Goal: Task Accomplishment & Management: Complete application form

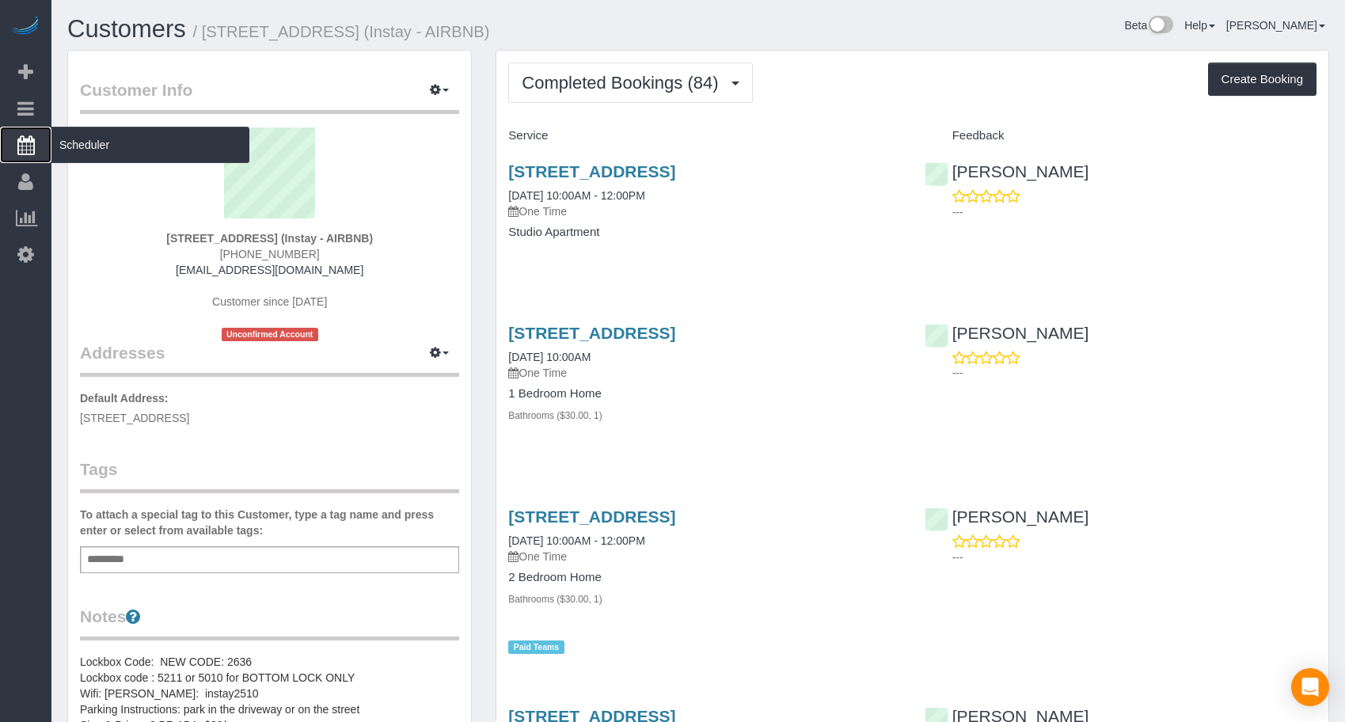
click at [95, 140] on span "Scheduler" at bounding box center [150, 145] width 198 height 36
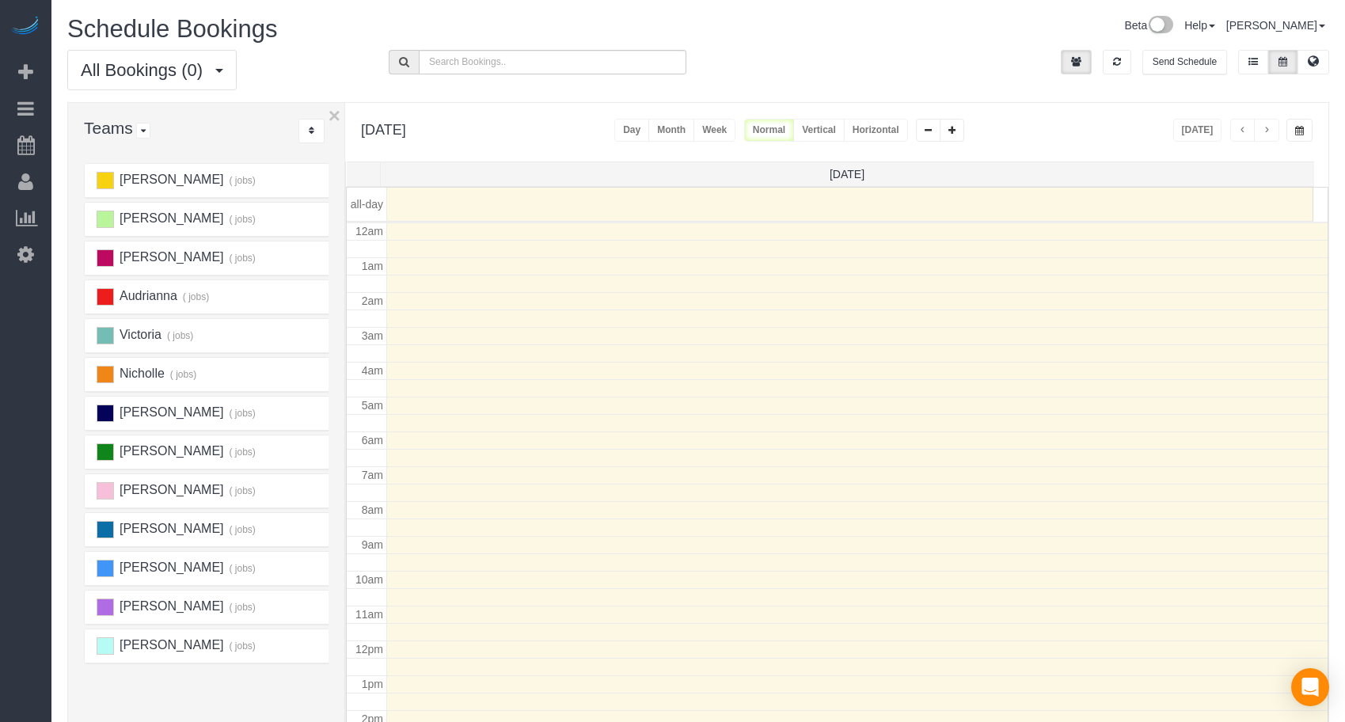
scroll to position [210, 0]
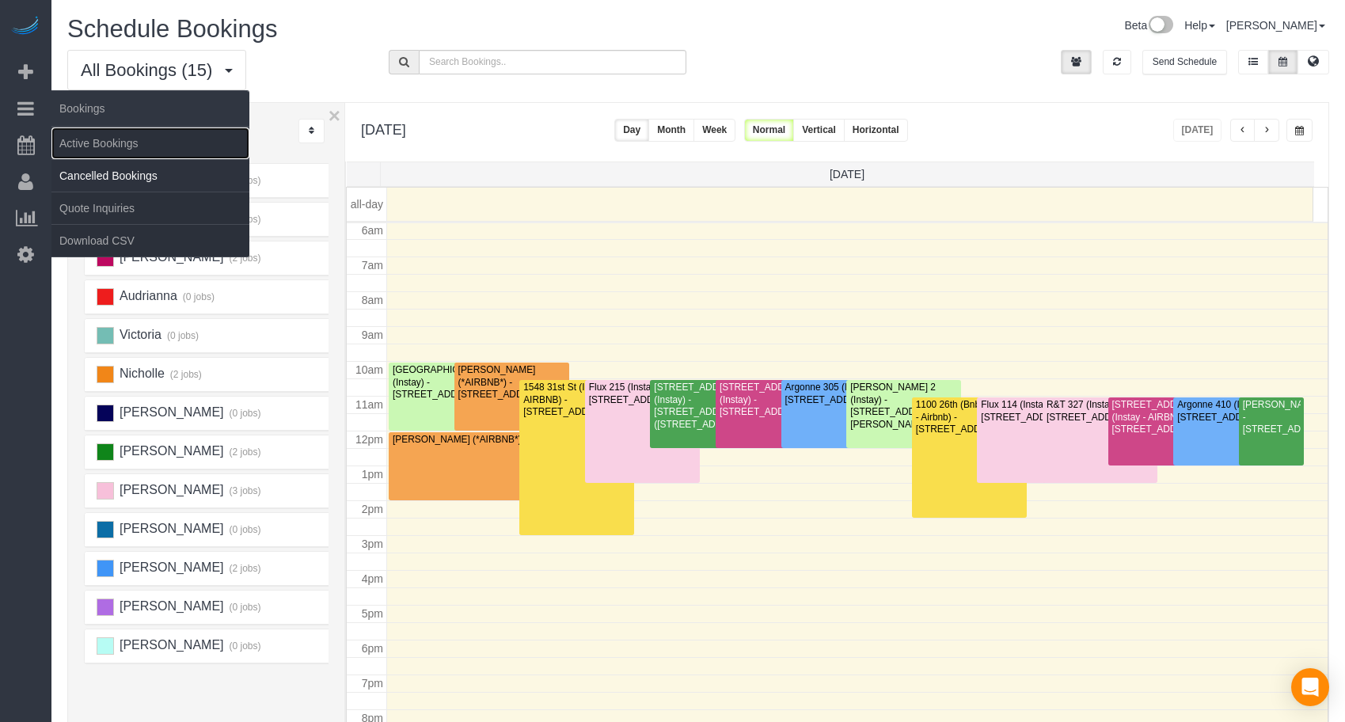
click at [88, 140] on link "Active Bookings" at bounding box center [150, 143] width 198 height 32
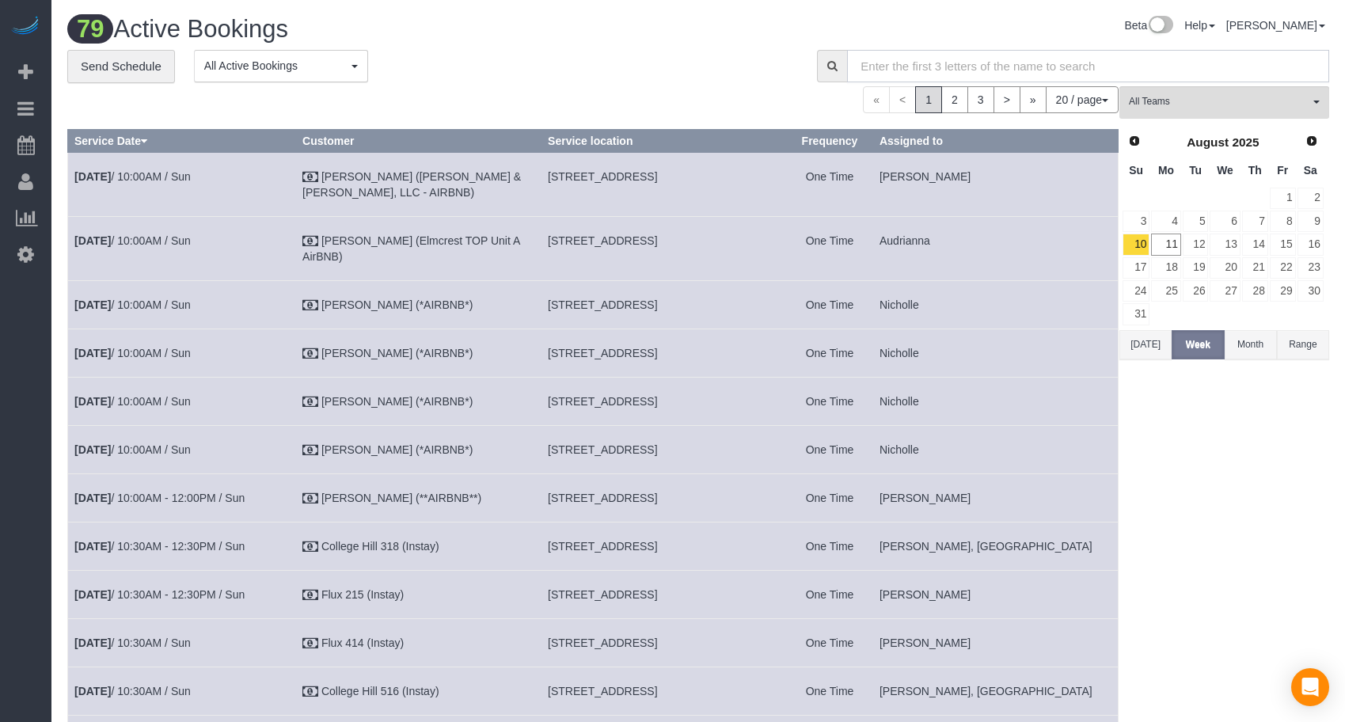
click at [982, 71] on input "text" at bounding box center [1088, 66] width 482 height 32
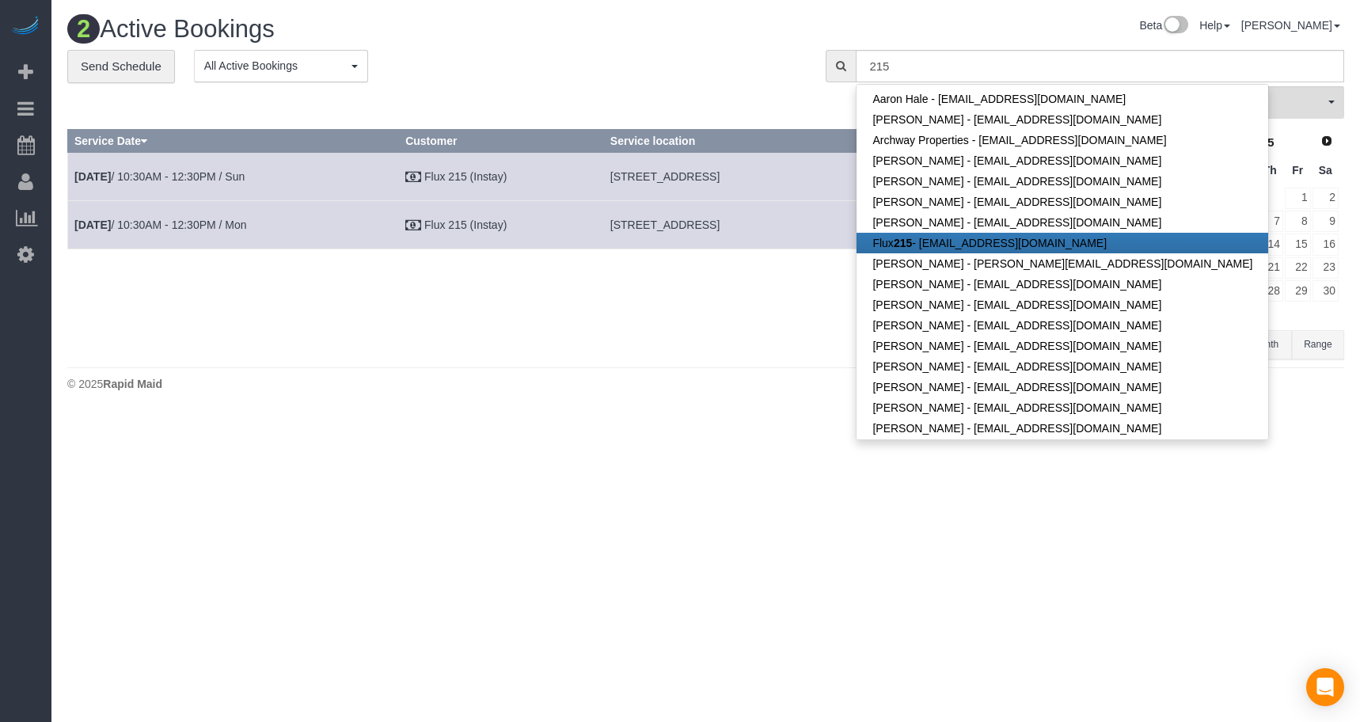
click at [909, 241] on strong "215" at bounding box center [903, 243] width 18 height 13
type input "[EMAIL_ADDRESS][DOMAIN_NAME]"
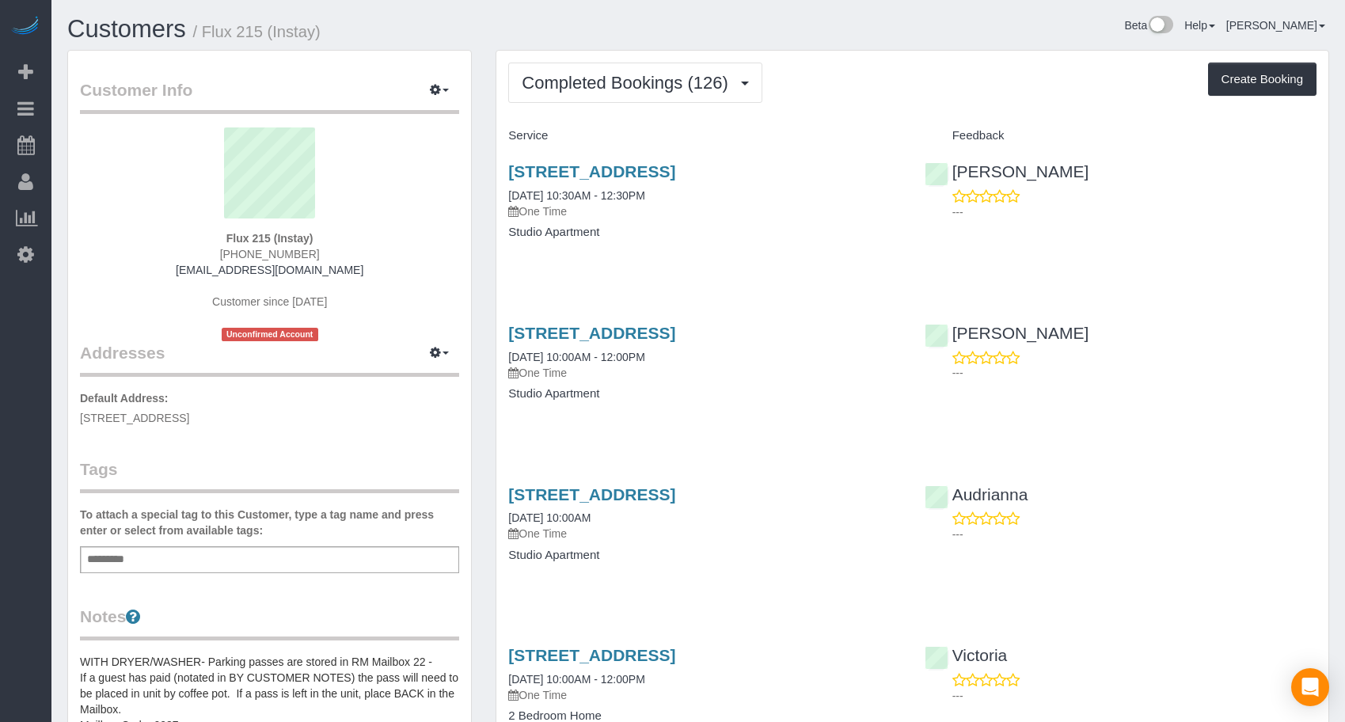
click at [1245, 78] on button "Create Booking" at bounding box center [1262, 79] width 108 height 33
select select "IA"
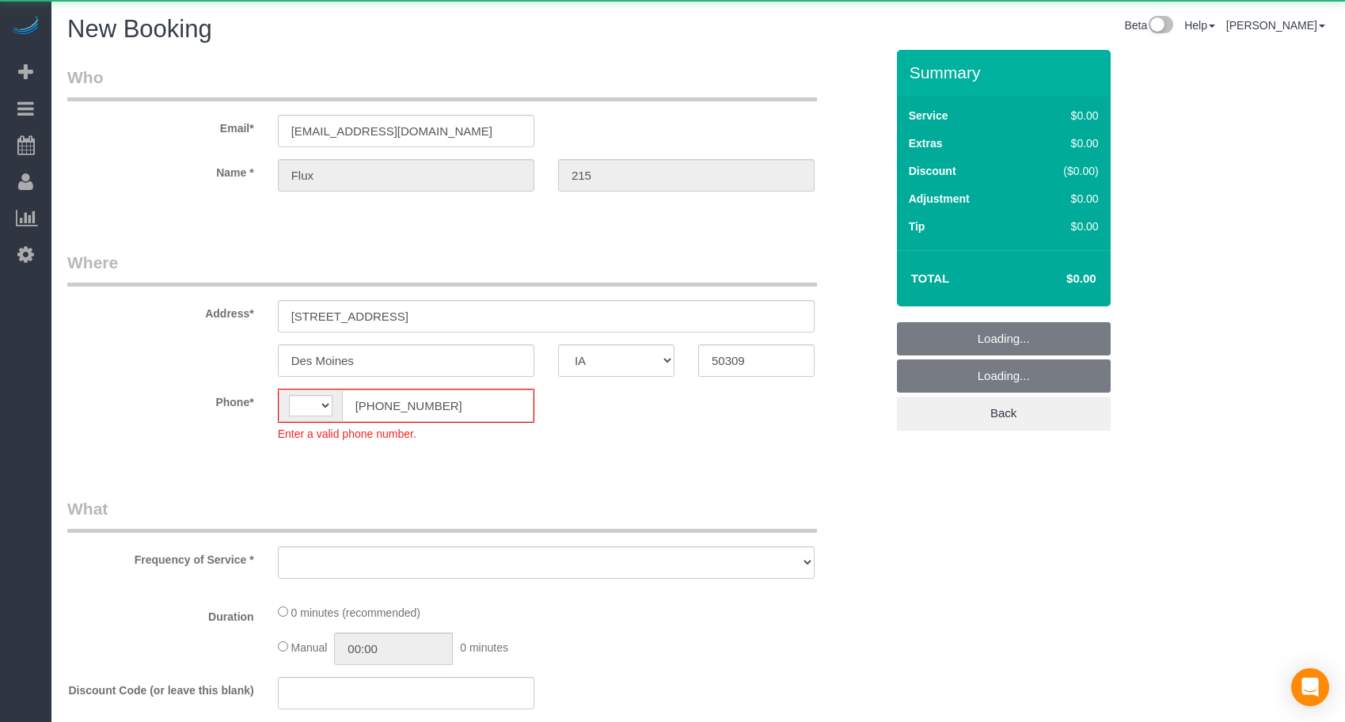
select select "string:[GEOGRAPHIC_DATA]"
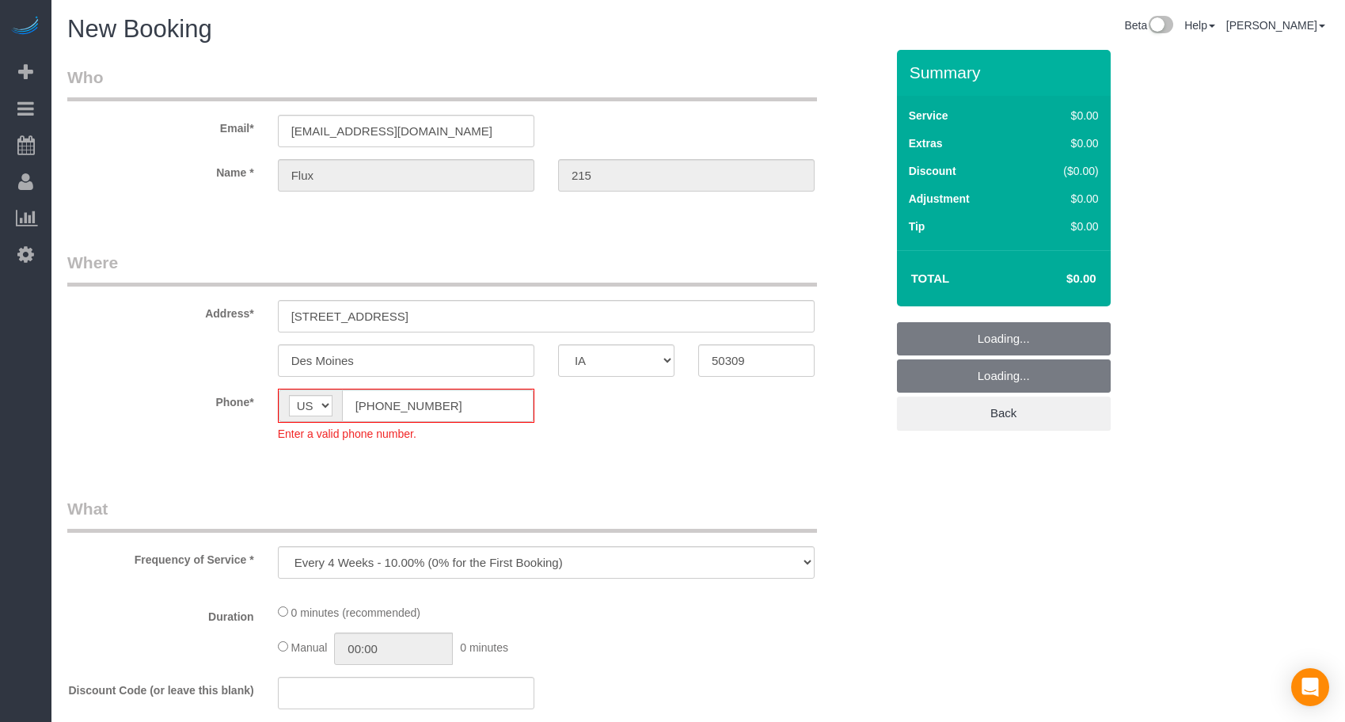
select select "object:3707"
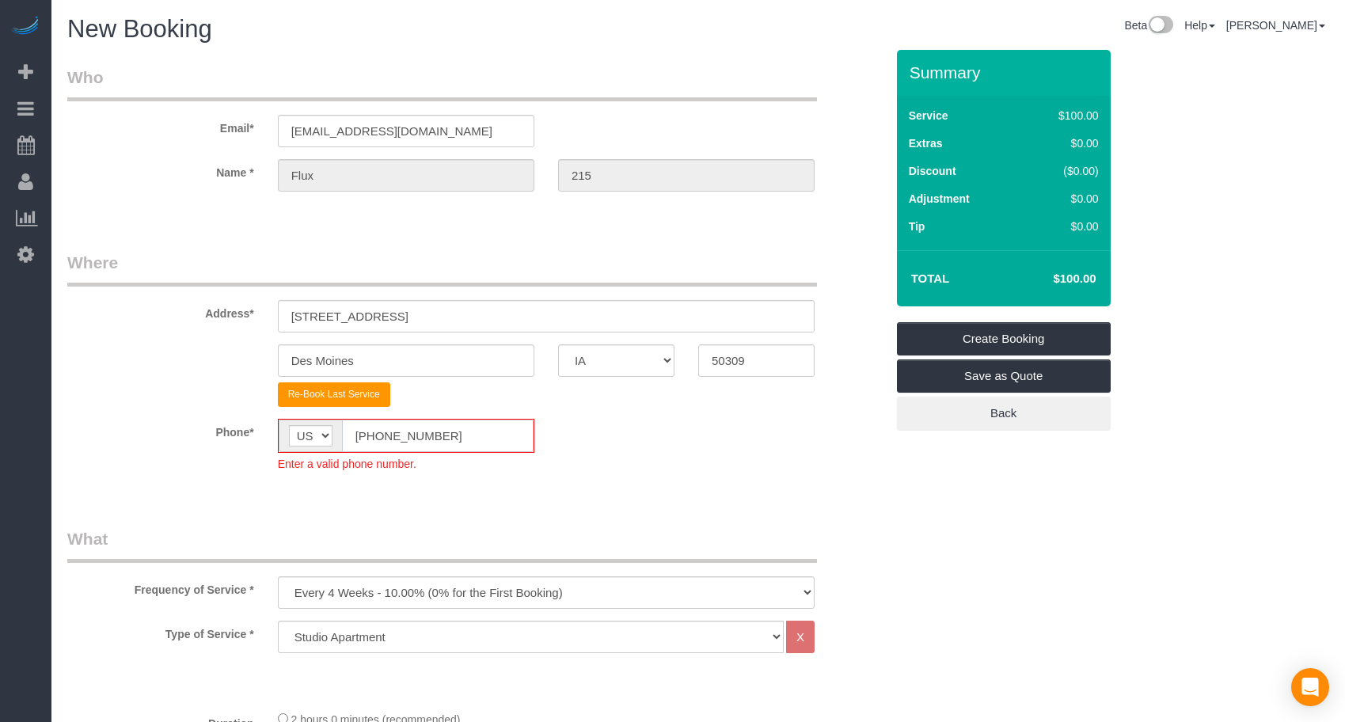
drag, startPoint x: 442, startPoint y: 428, endPoint x: 255, endPoint y: 427, distance: 187.6
click at [255, 427] on div "Phone* AF AL DZ AD AO AI AQ AG AR AM AW AU AT AZ BS BH BD BB BY BE BZ BJ BM BT …" at bounding box center [475, 445] width 841 height 53
paste input "15) 305-3231"
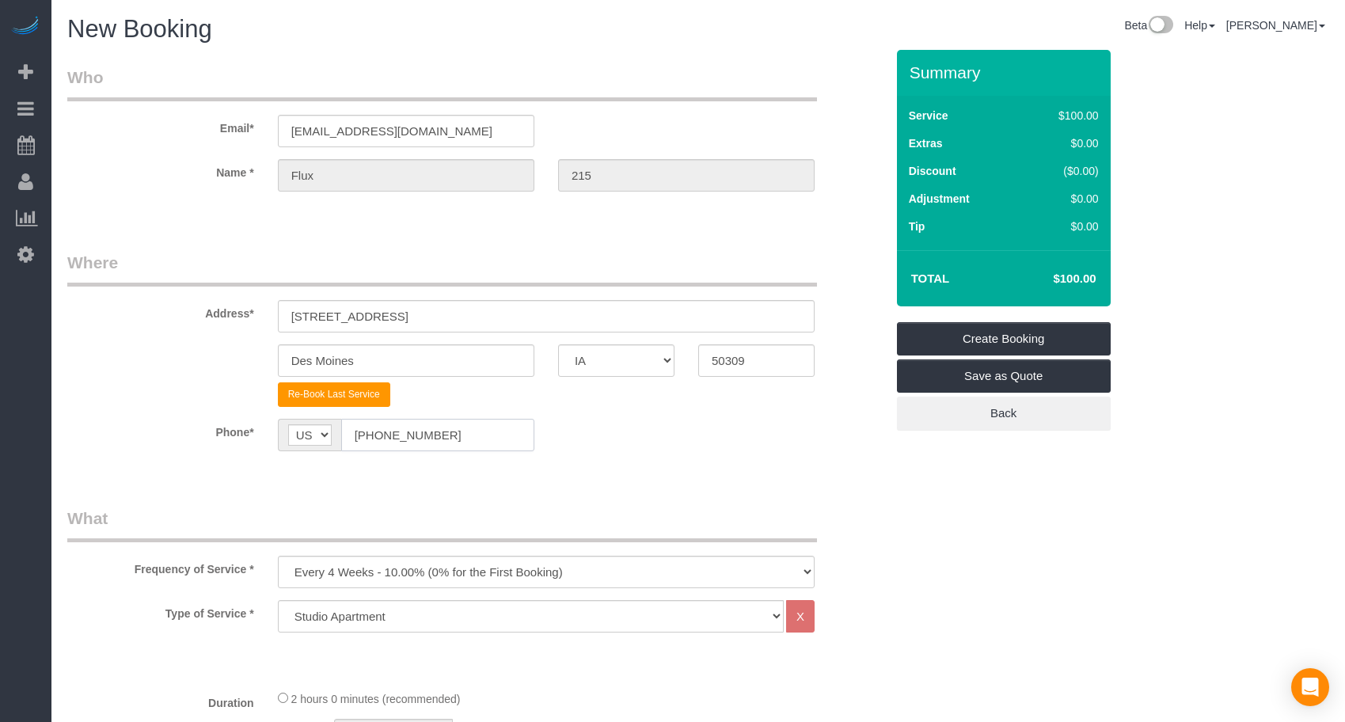
type input "[PHONE_NUMBER]"
click at [411, 518] on legend "What" at bounding box center [442, 525] width 750 height 36
drag, startPoint x: 376, startPoint y: 585, endPoint x: 374, endPoint y: 567, distance: 18.4
click at [376, 585] on select "Every 6 Weeks (0% for the First Booking) One Time Every 8 Weeks (0% for the Fir…" at bounding box center [546, 572] width 537 height 32
select select "object:3709"
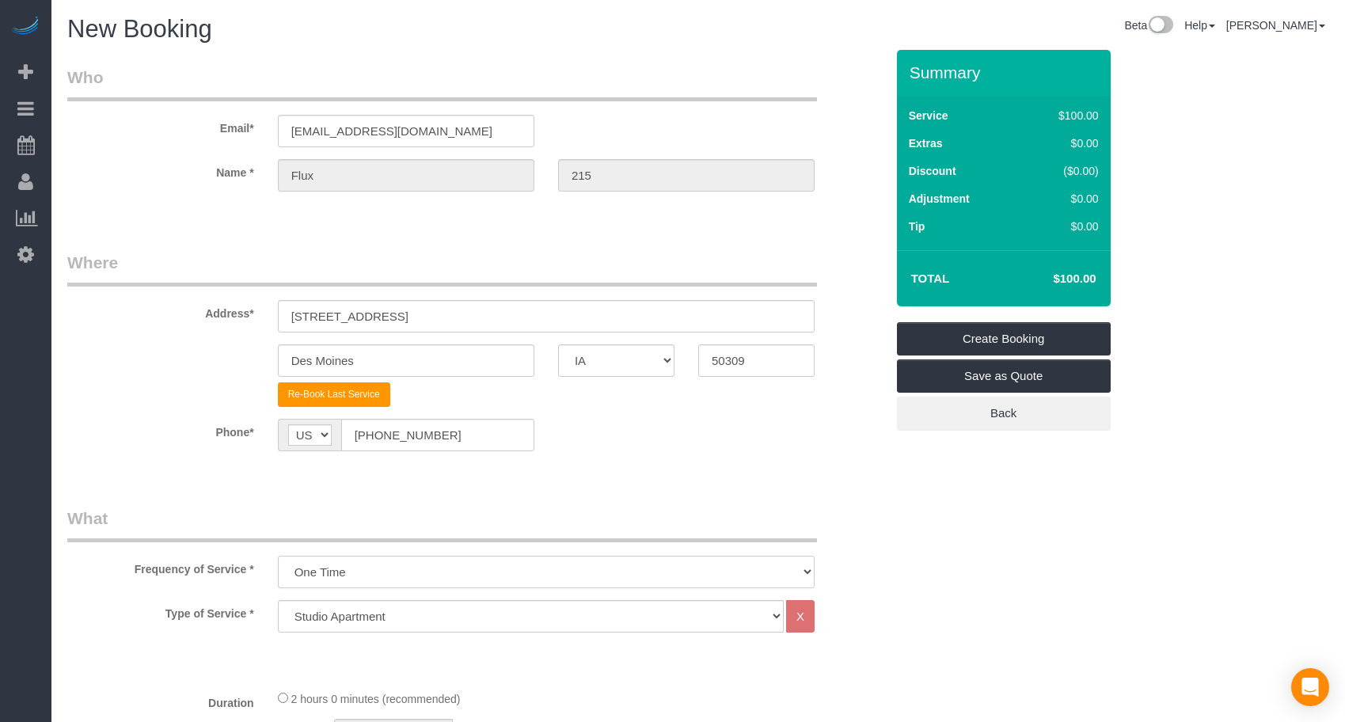
click at [278, 556] on select "Every 6 Weeks (0% for the First Booking) One Time Every 8 Weeks (0% for the Fir…" at bounding box center [546, 572] width 537 height 32
drag, startPoint x: 533, startPoint y: 499, endPoint x: 467, endPoint y: 578, distance: 102.9
drag, startPoint x: 404, startPoint y: 629, endPoint x: 398, endPoint y: 609, distance: 21.5
click at [404, 629] on select "Studio Apartment 1 Bedroom Home 2 Bedroom Home 3 Bedroom Home 4 Bedroom Home 5 …" at bounding box center [531, 616] width 506 height 32
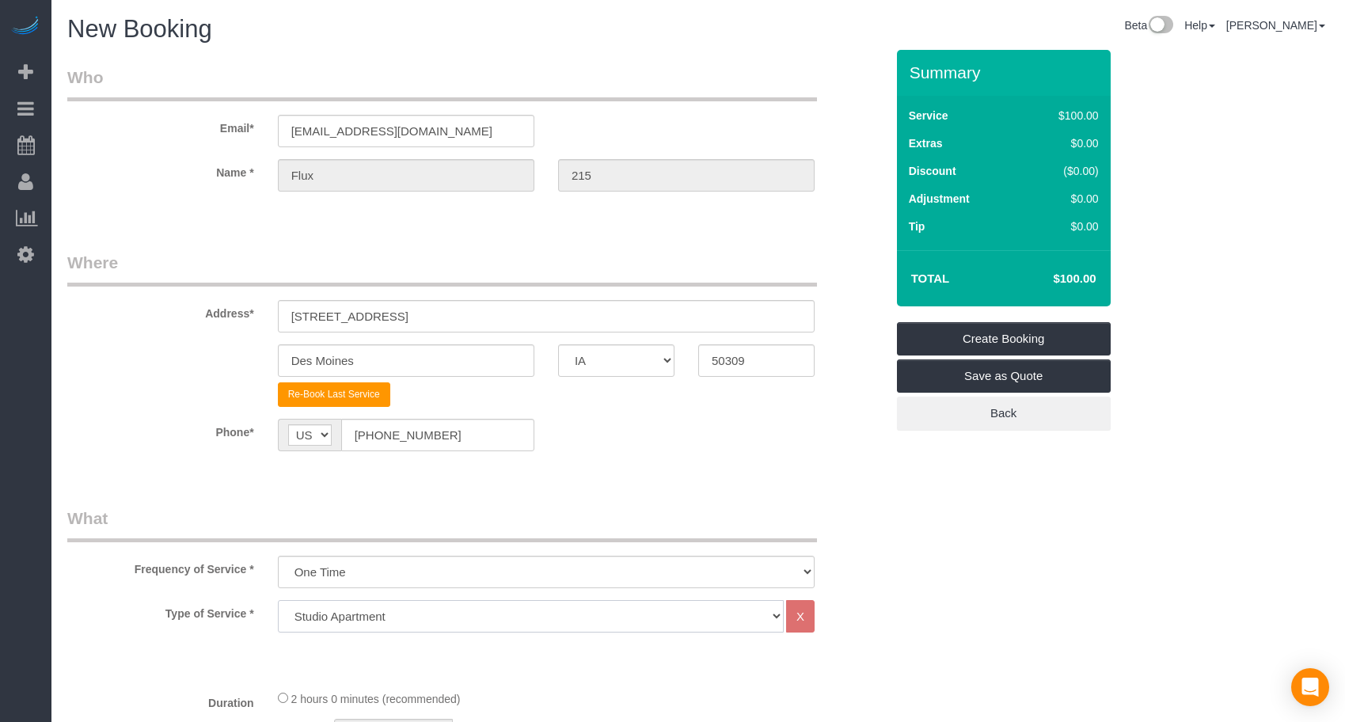
select select "18"
click at [278, 600] on select "Studio Apartment 1 Bedroom Home 2 Bedroom Home 3 Bedroom Home 4 Bedroom Home 5 …" at bounding box center [531, 616] width 506 height 32
click at [536, 412] on fieldset "Where Address* [STREET_ADDRESS] [GEOGRAPHIC_DATA] AK AL AR AZ CA CO CT DC DE [G…" at bounding box center [476, 363] width 818 height 224
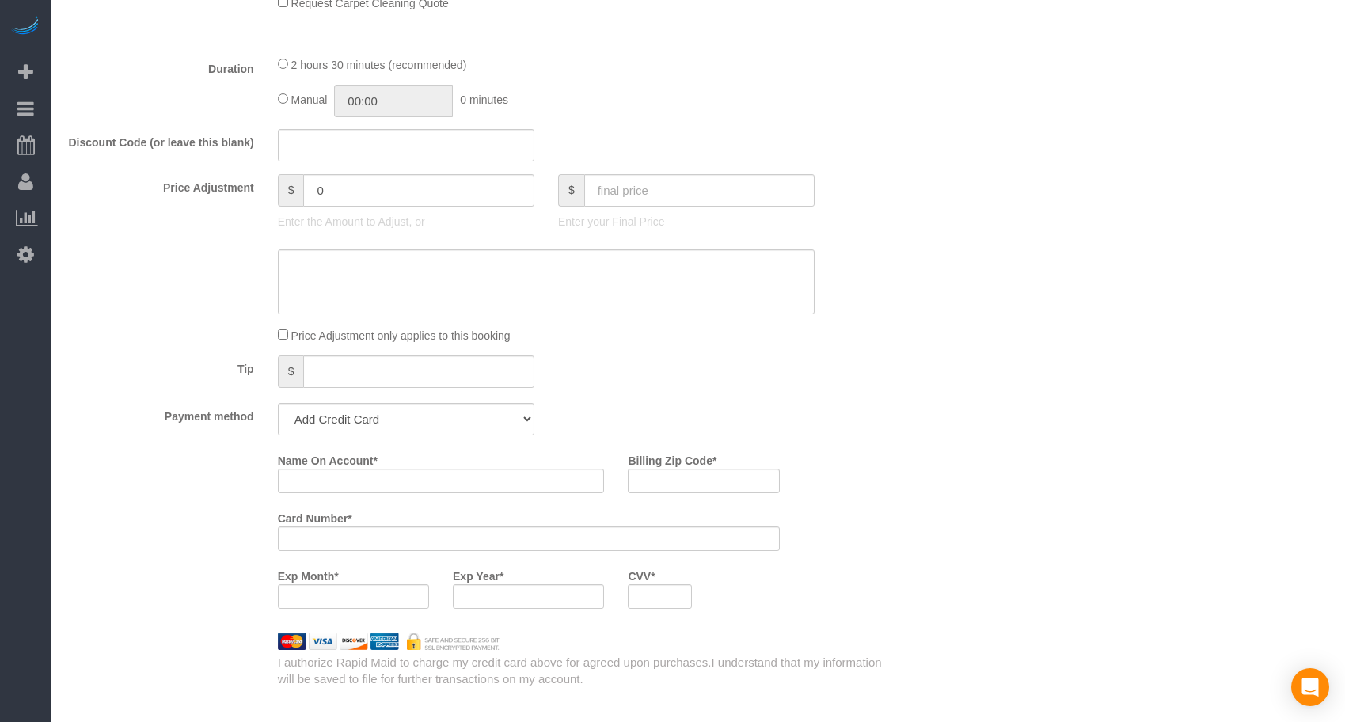
scroll to position [1187, 0]
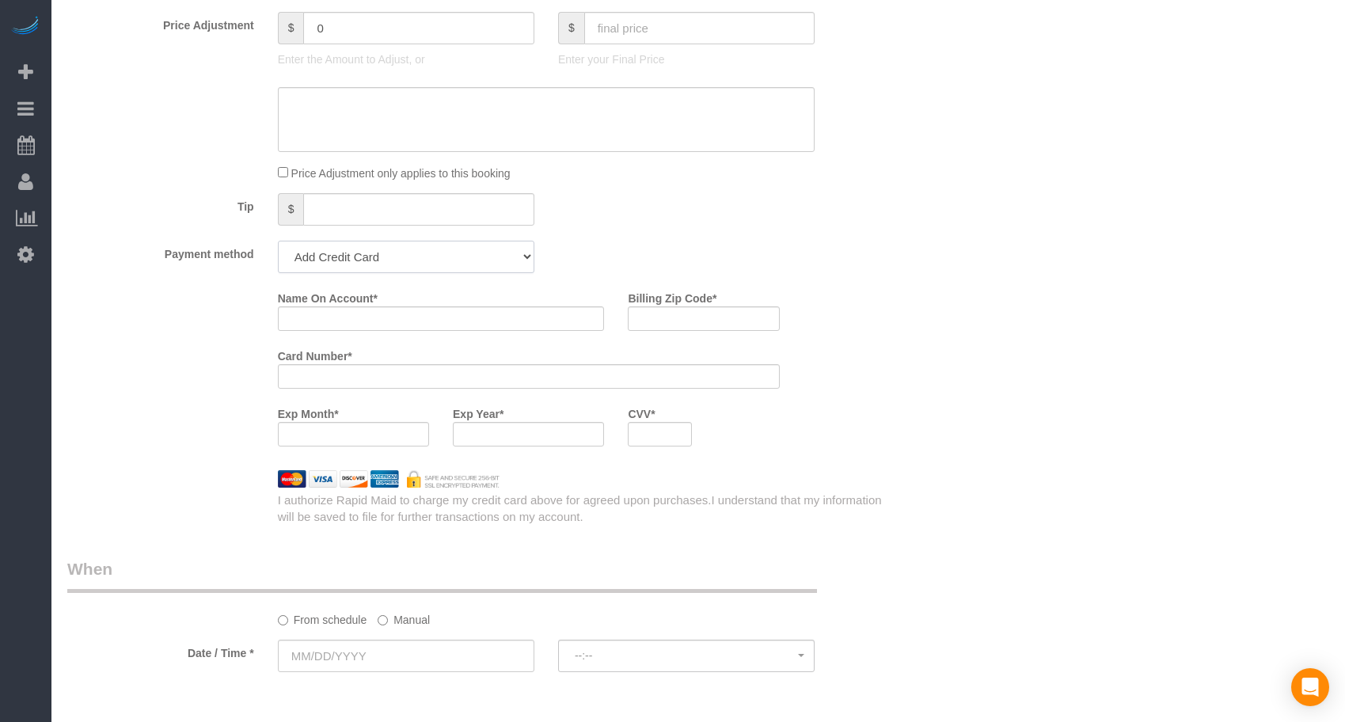
click at [416, 260] on select "Add Credit Card Cash Check Paypal" at bounding box center [406, 257] width 256 height 32
select select "string:check"
click at [278, 241] on select "Add Credit Card Cash Check Paypal" at bounding box center [406, 257] width 256 height 32
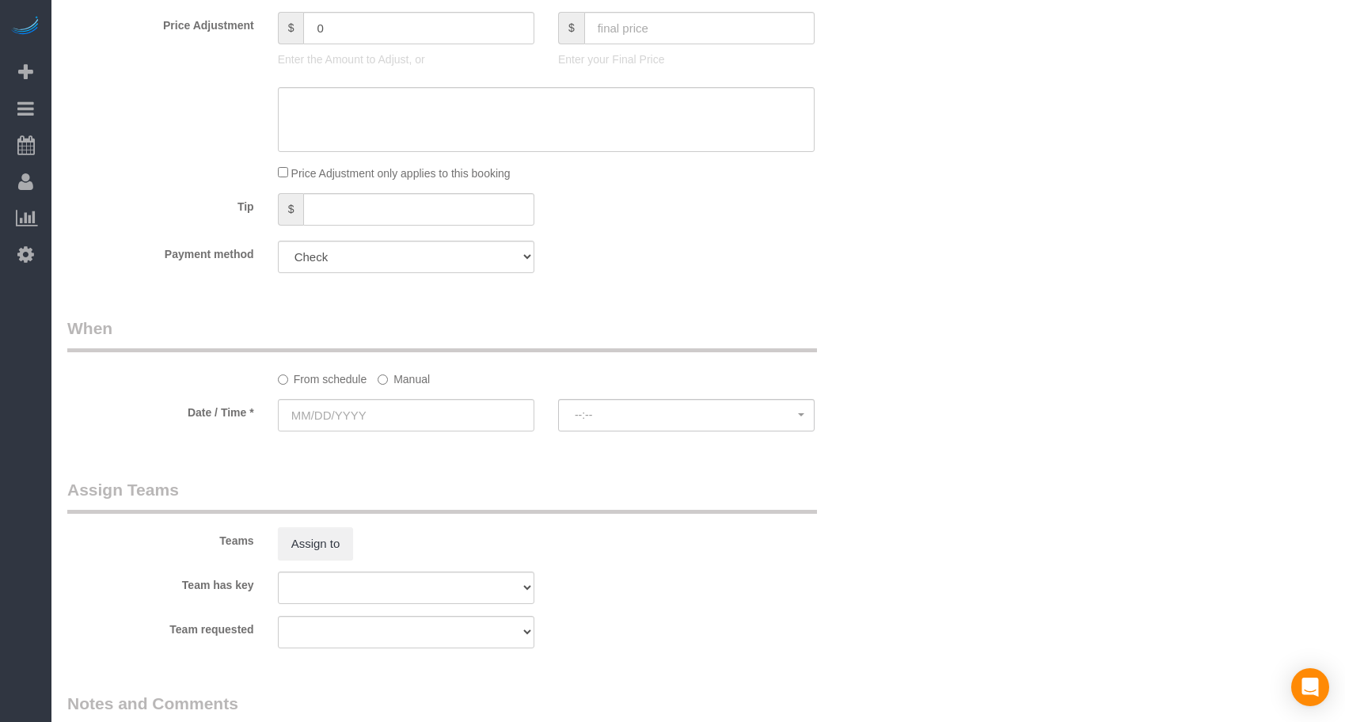
click at [489, 414] on input "text" at bounding box center [406, 415] width 256 height 32
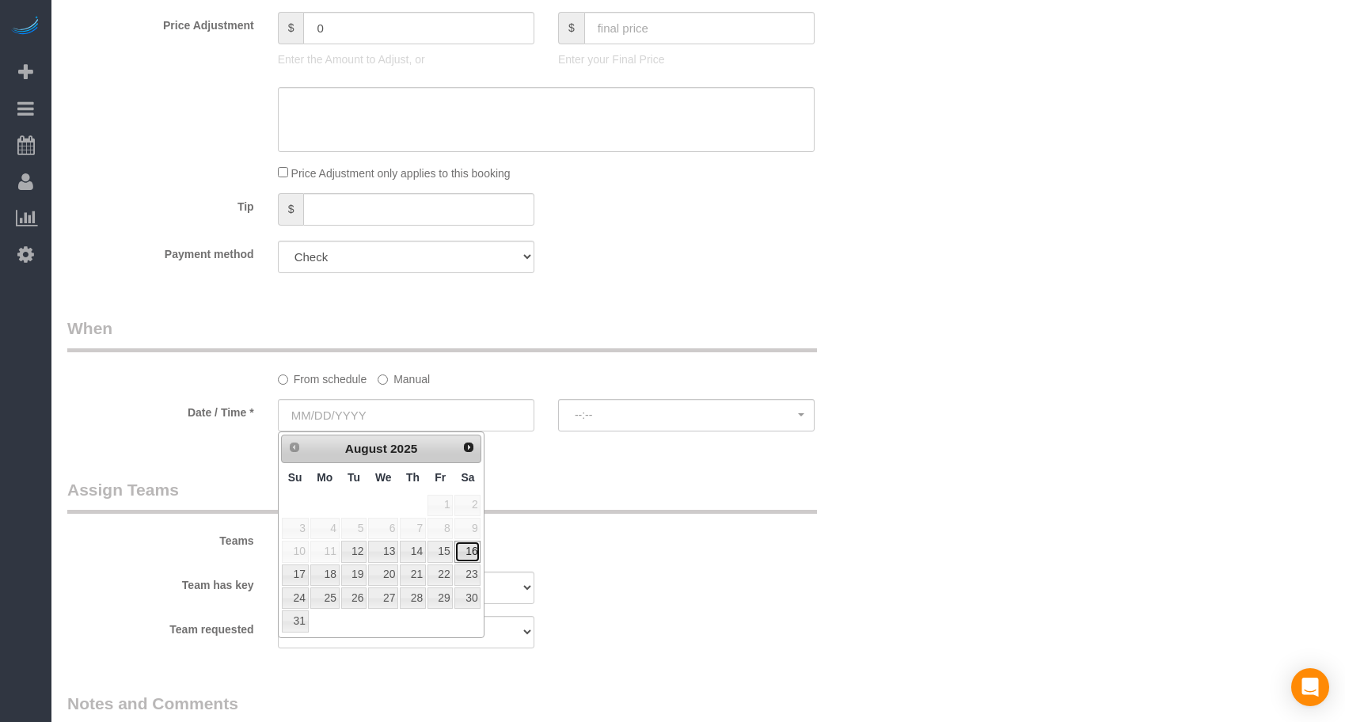
drag, startPoint x: 466, startPoint y: 557, endPoint x: 526, endPoint y: 497, distance: 84.5
click at [468, 557] on link "16" at bounding box center [467, 551] width 26 height 21
type input "[DATE]"
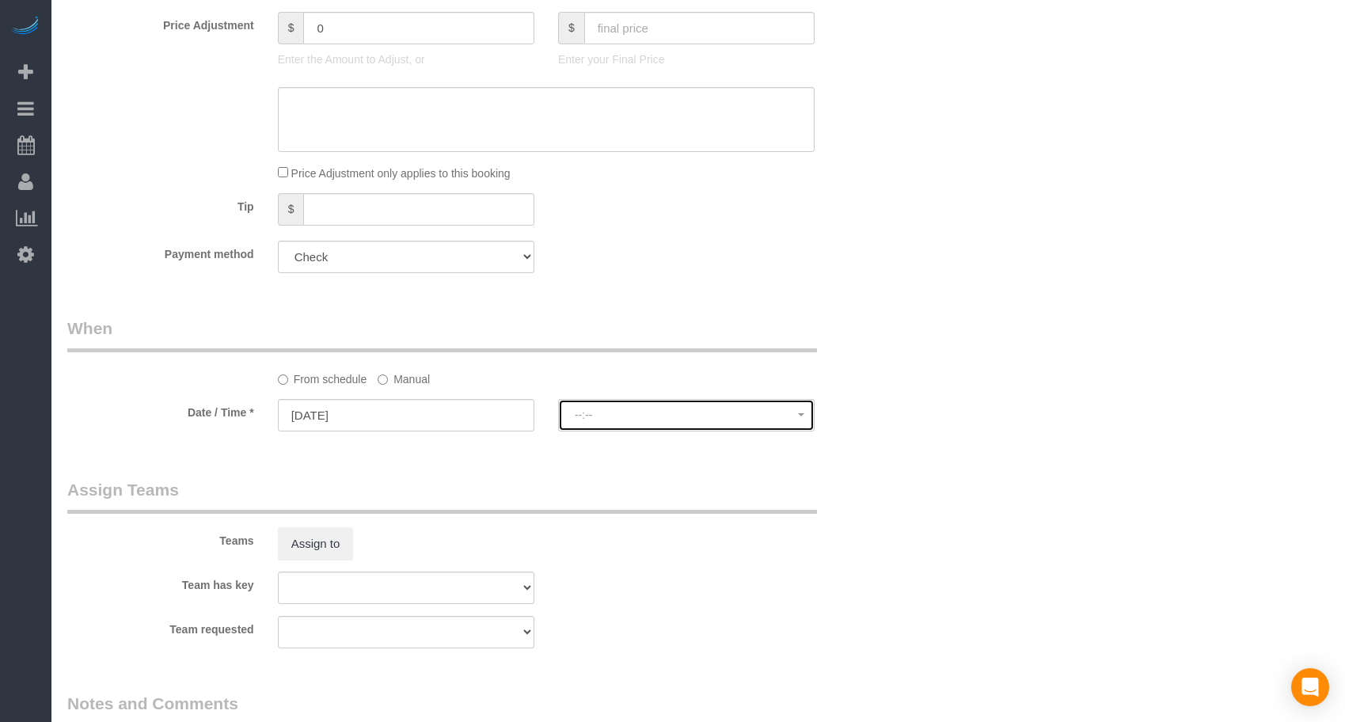
click at [590, 414] on span "--:--" at bounding box center [686, 414] width 223 height 13
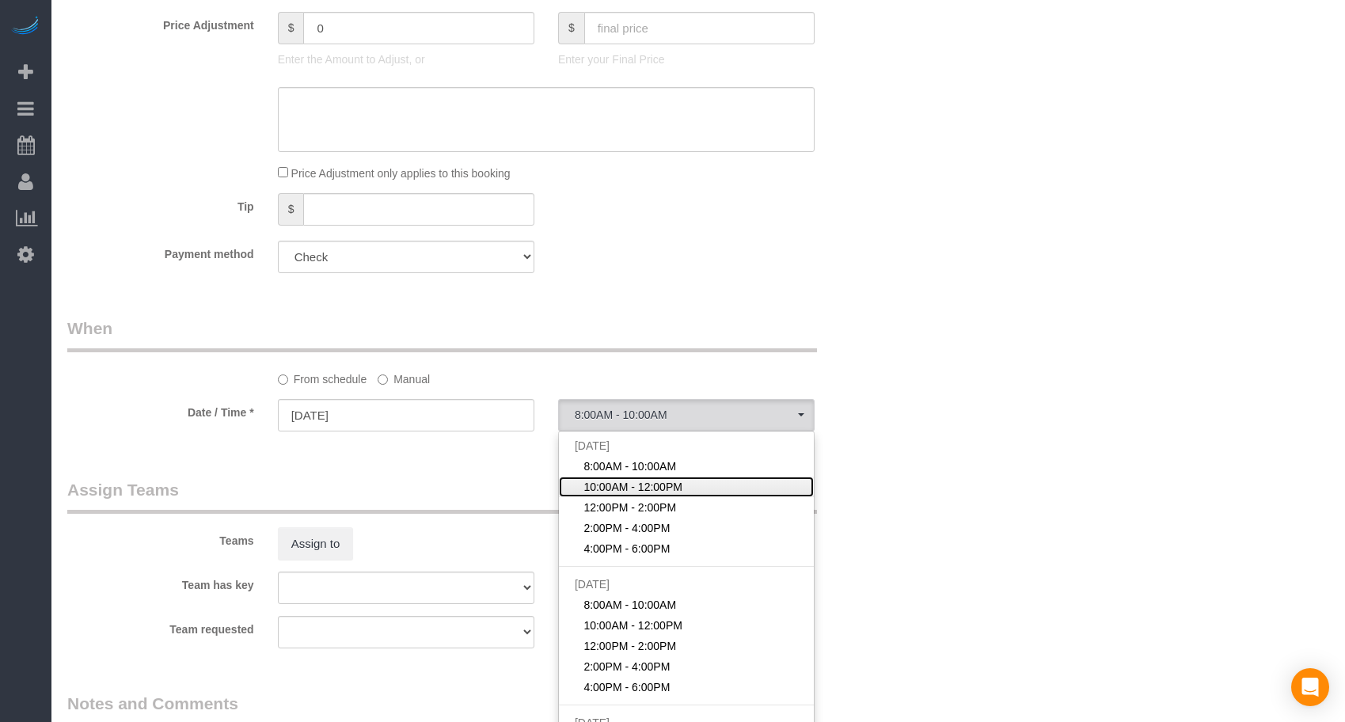
click at [606, 492] on span "10:00AM - 12:00PM" at bounding box center [632, 487] width 99 height 16
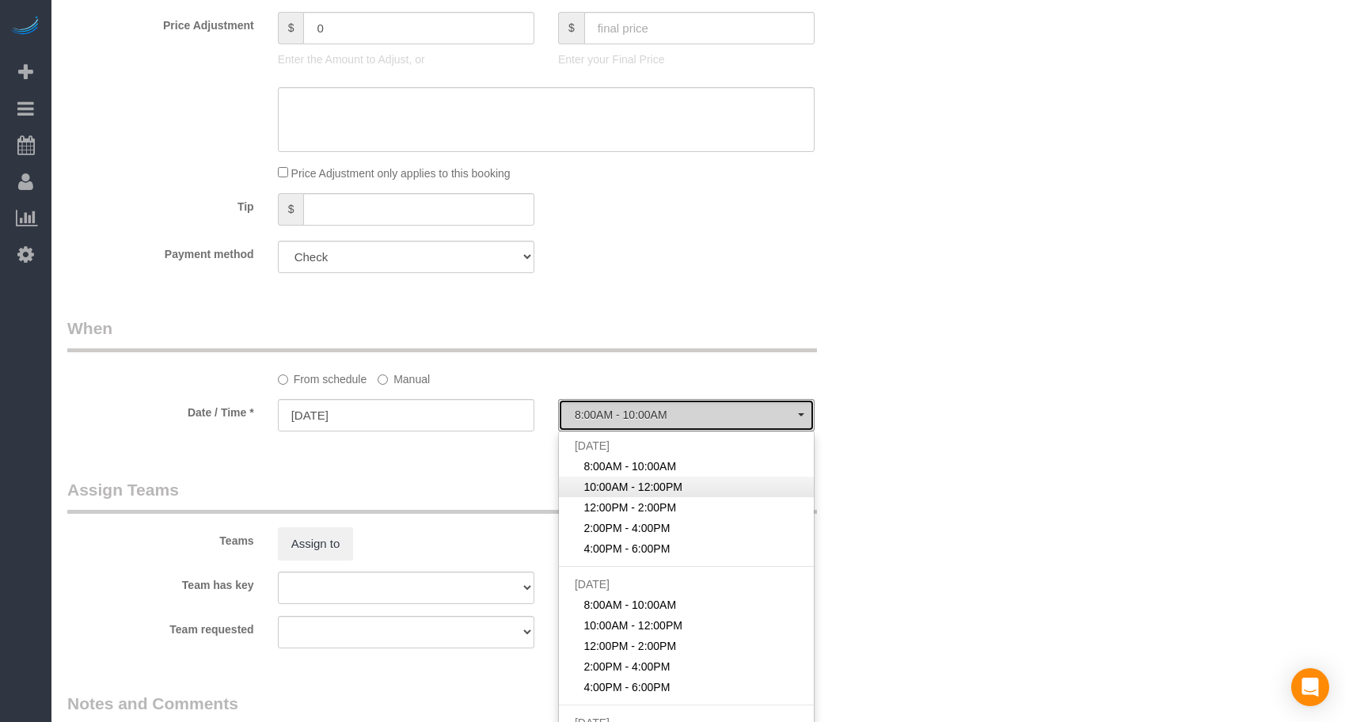
select select "spot2"
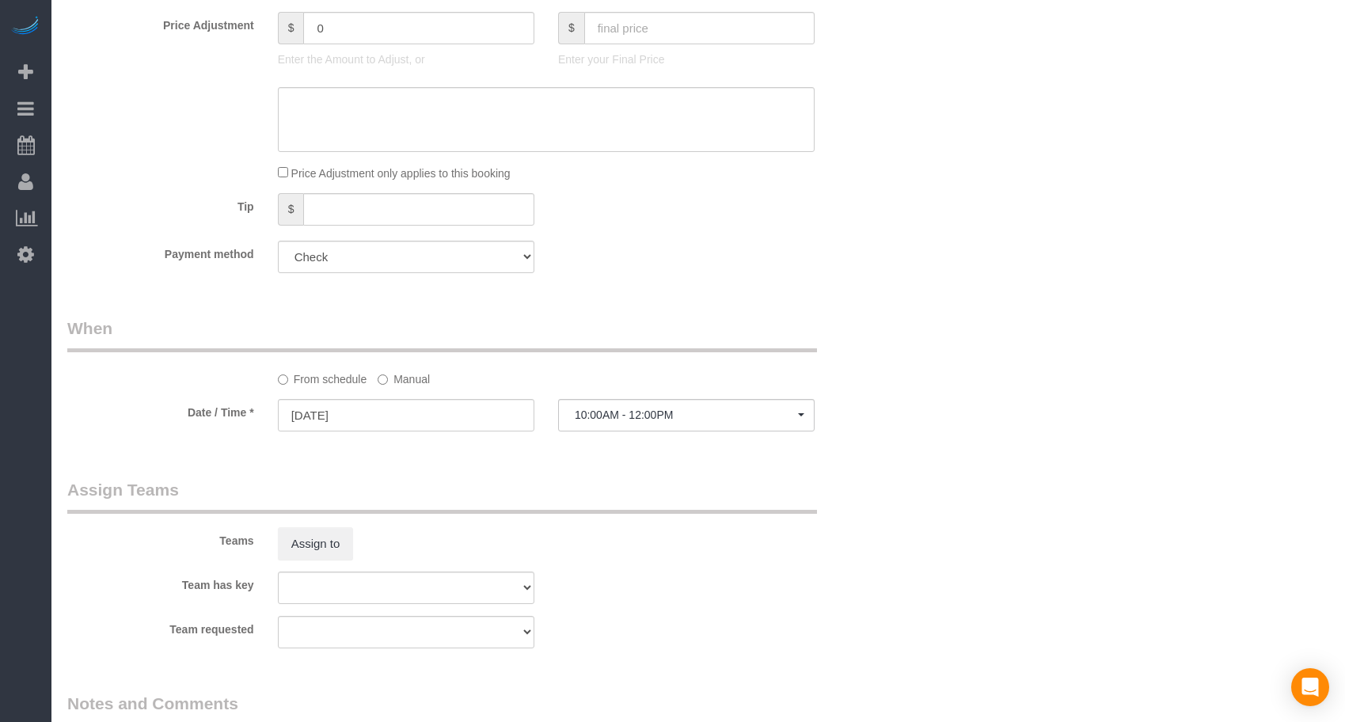
click at [836, 502] on div "Teams Assign to" at bounding box center [475, 519] width 841 height 82
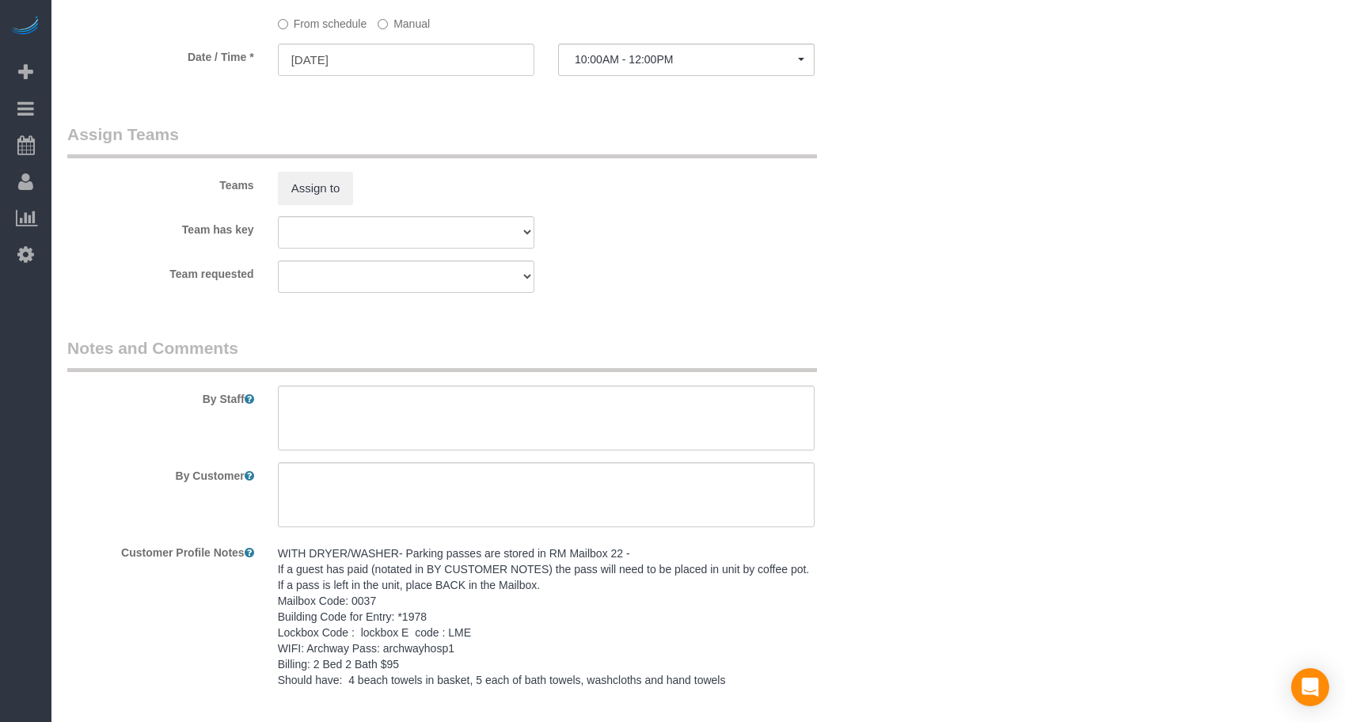
scroll to position [1616, 0]
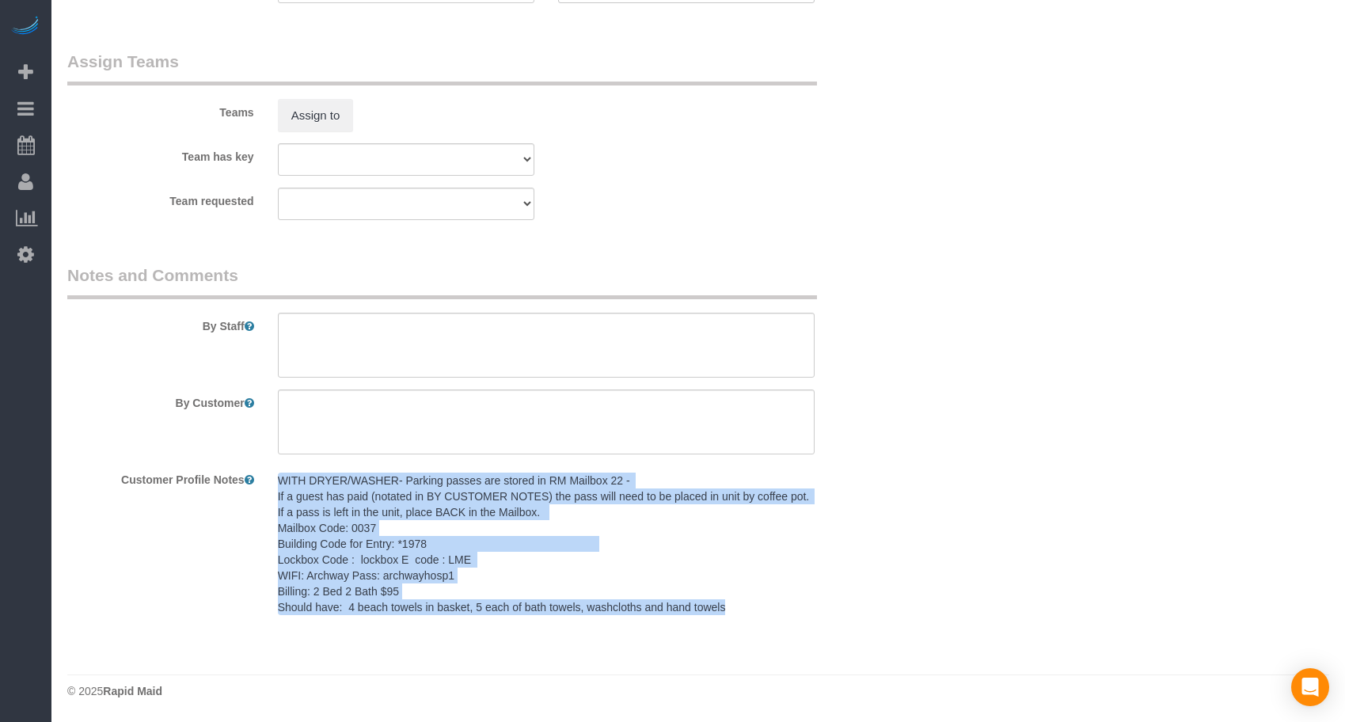
drag, startPoint x: 673, startPoint y: 600, endPoint x: 285, endPoint y: 478, distance: 406.6
click at [275, 472] on div "WITH DRYER/WASHER- Parking passes are stored in RM Mailbox 22 - If a guest has …" at bounding box center [546, 544] width 560 height 157
copy pre "WITH DRYER/WASHER- Parking passes are stored in RM Mailbox 22 - If a guest has …"
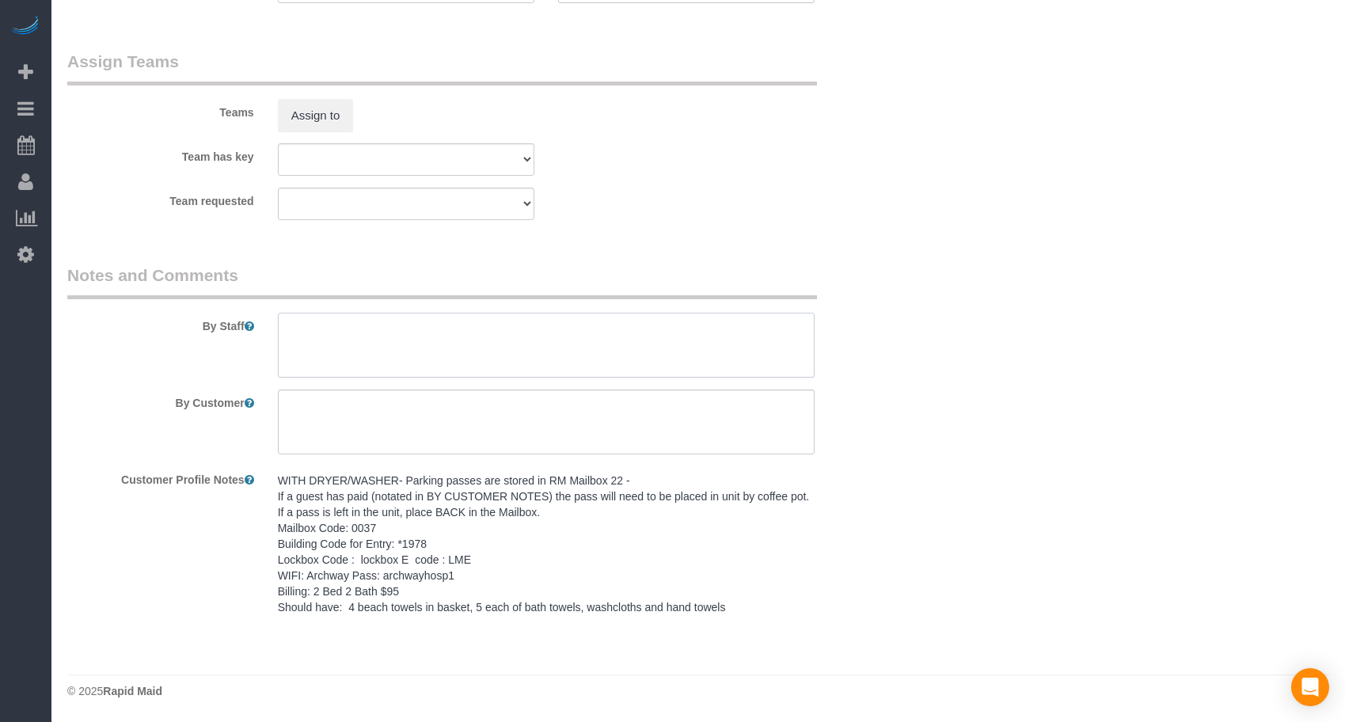
click at [375, 325] on textarea at bounding box center [546, 345] width 537 height 65
paste textarea "WITH DRYER/WASHER- Parking passes are stored in RM Mailbox 22 - If a guest has …"
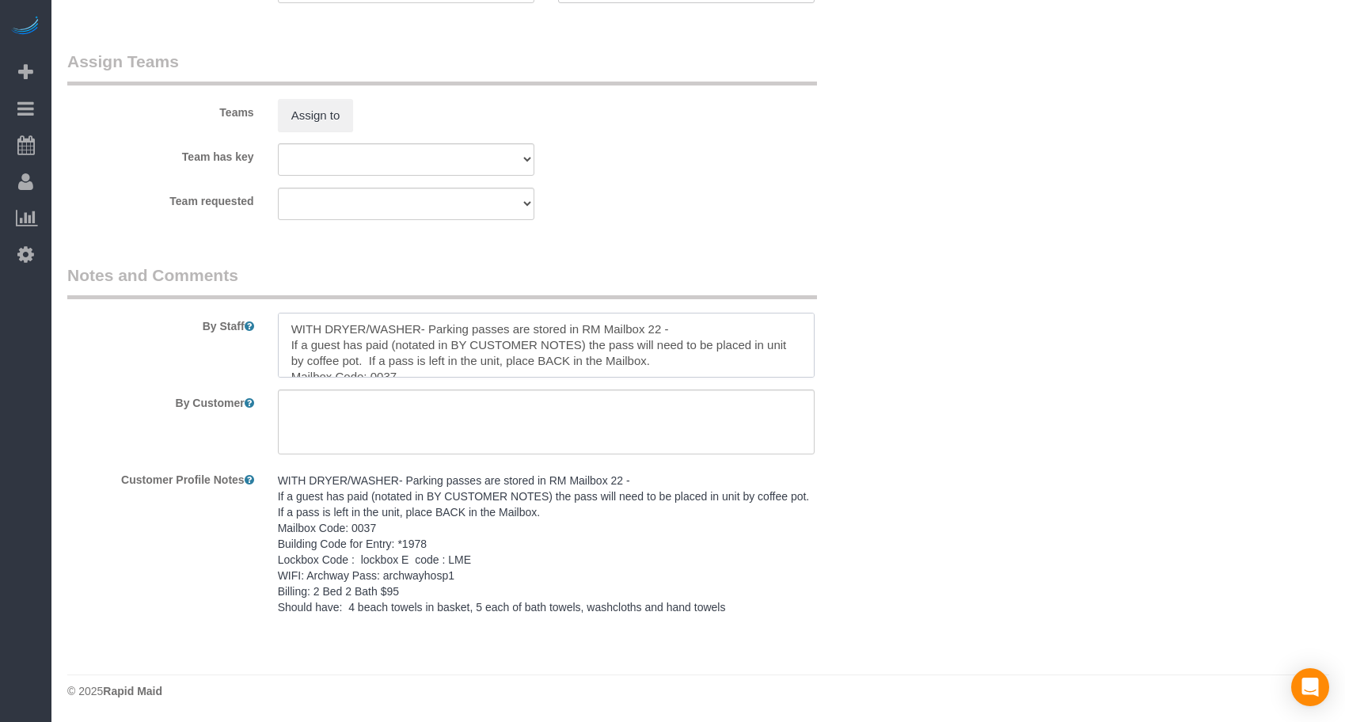
scroll to position [85, 0]
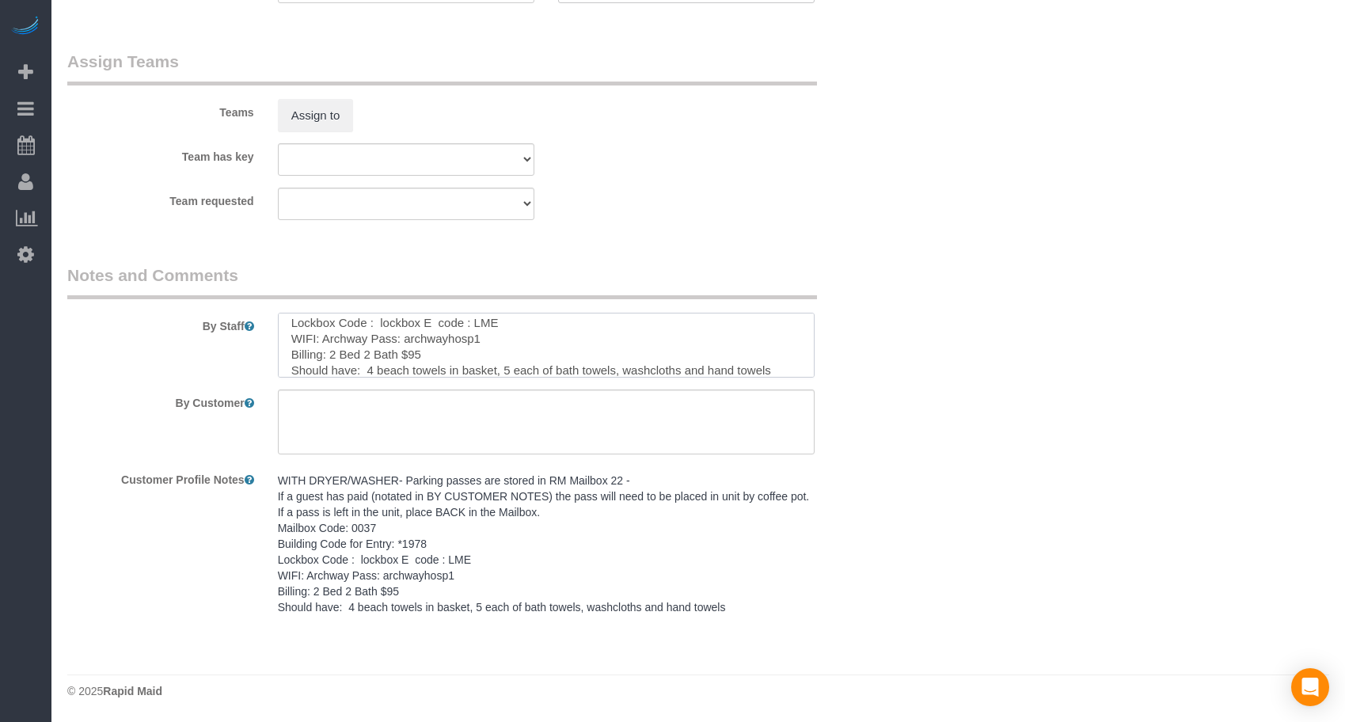
type textarea "WITH DRYER/WASHER- Parking passes are stored in RM Mailbox 22 - If a guest has …"
click at [428, 421] on textarea at bounding box center [546, 421] width 537 height 65
paste textarea "SAME DAY TURNOVER"
type textarea "SAME DAY TURNOVER"
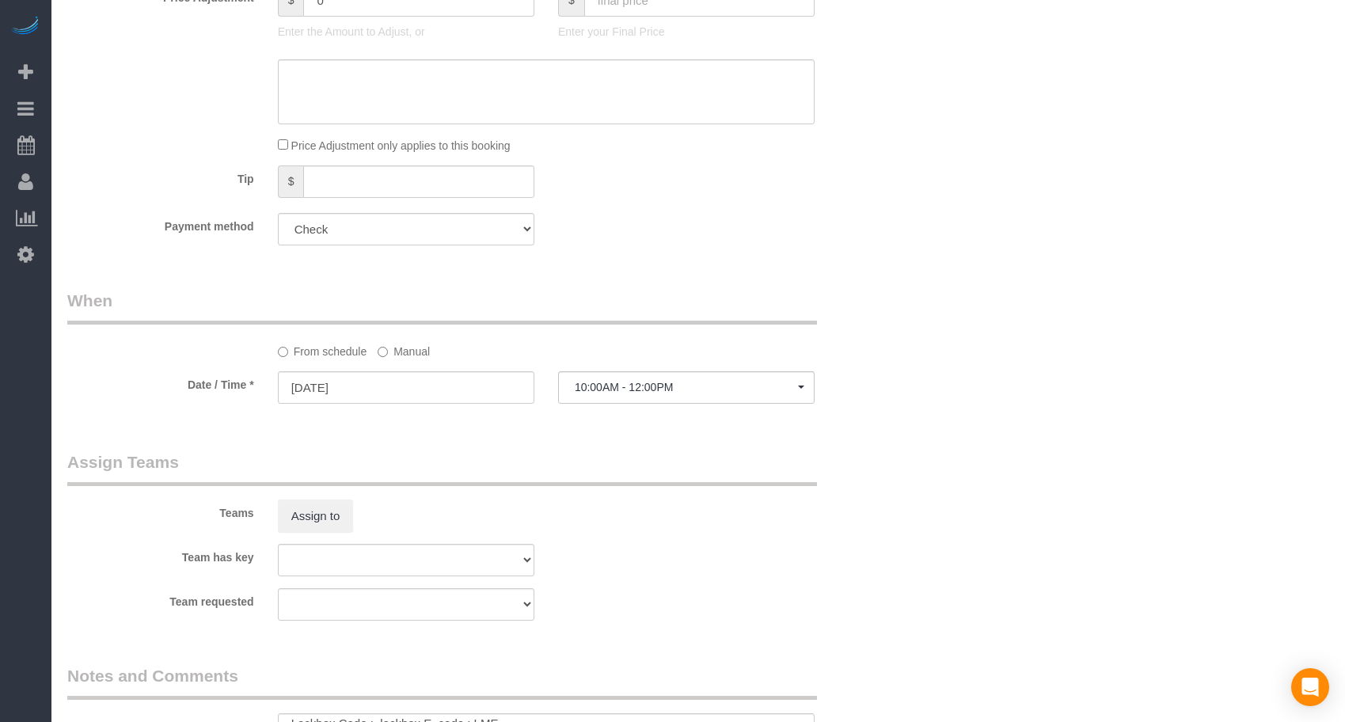
scroll to position [1220, 0]
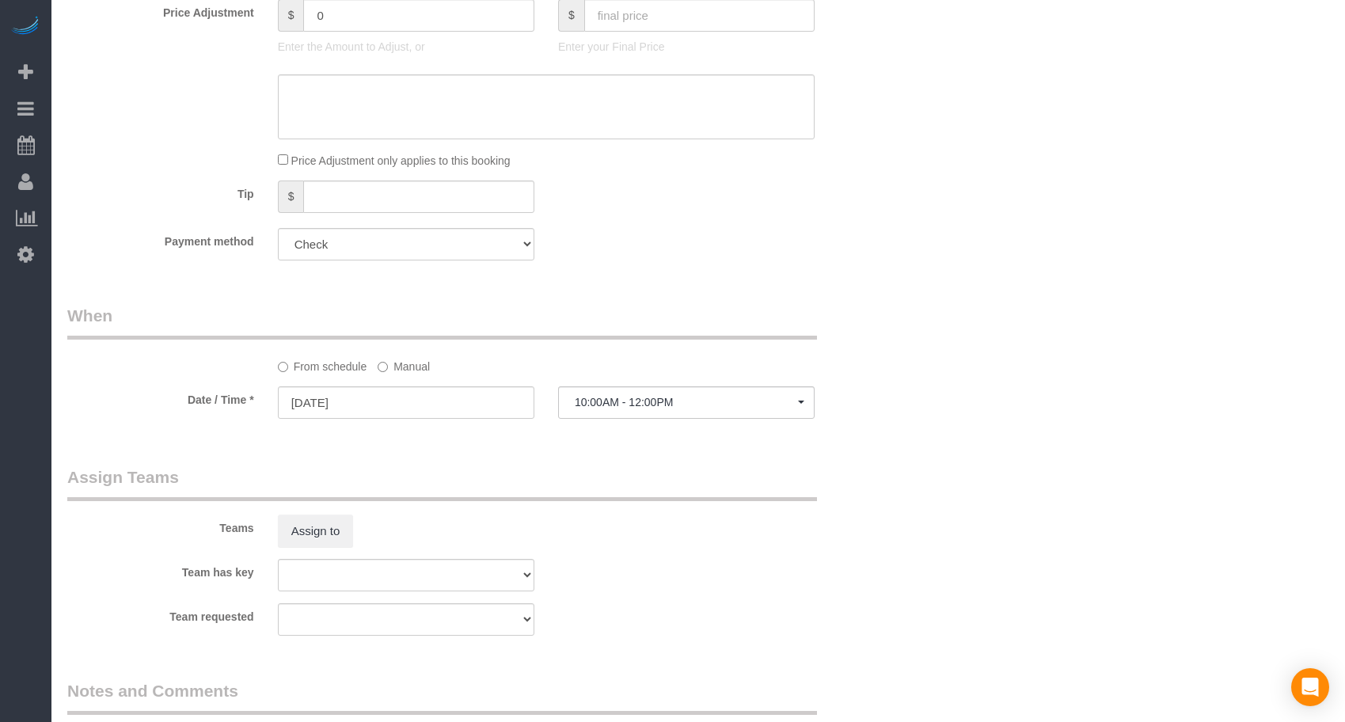
scroll to position [1088, 0]
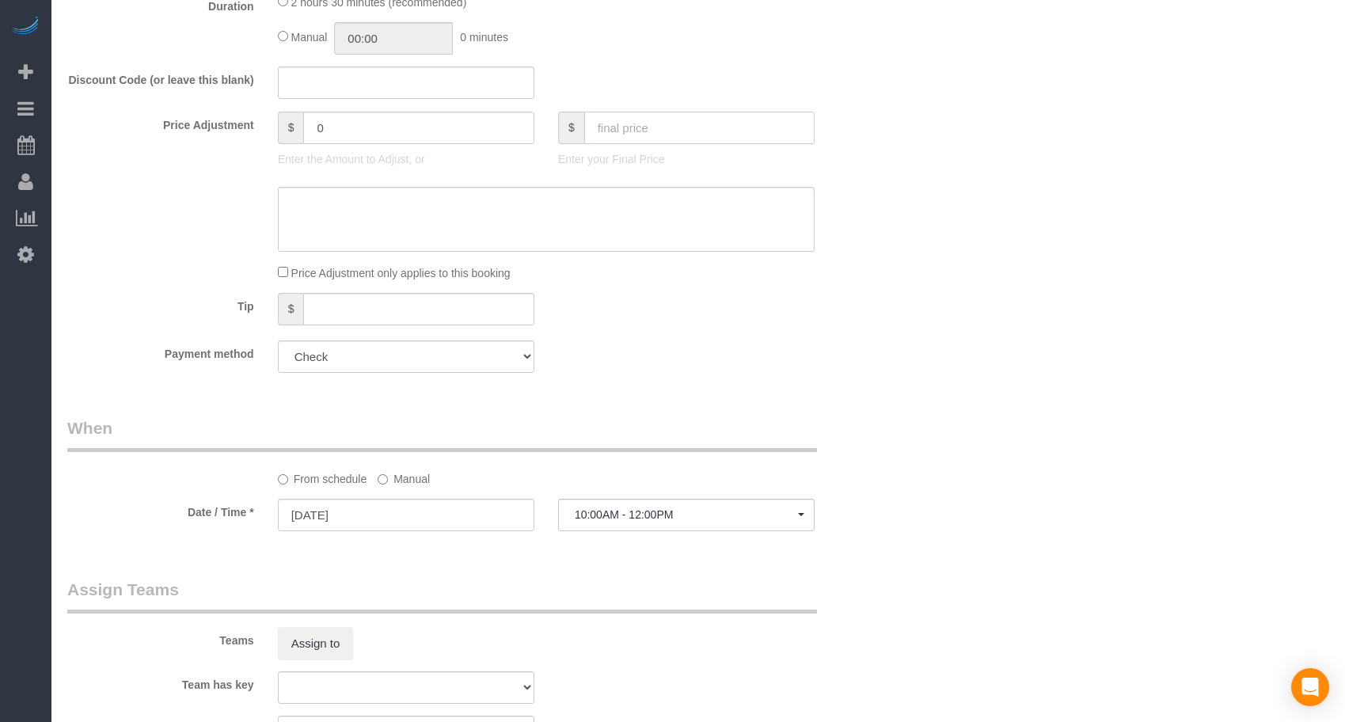
click at [605, 123] on input "text" at bounding box center [699, 128] width 230 height 32
type input "95"
click at [937, 371] on div "Who Email* [EMAIL_ADDRESS][DOMAIN_NAME] Name * Flux 215 Where Address* [STREET_…" at bounding box center [698, 78] width 1262 height 2233
type input "-64"
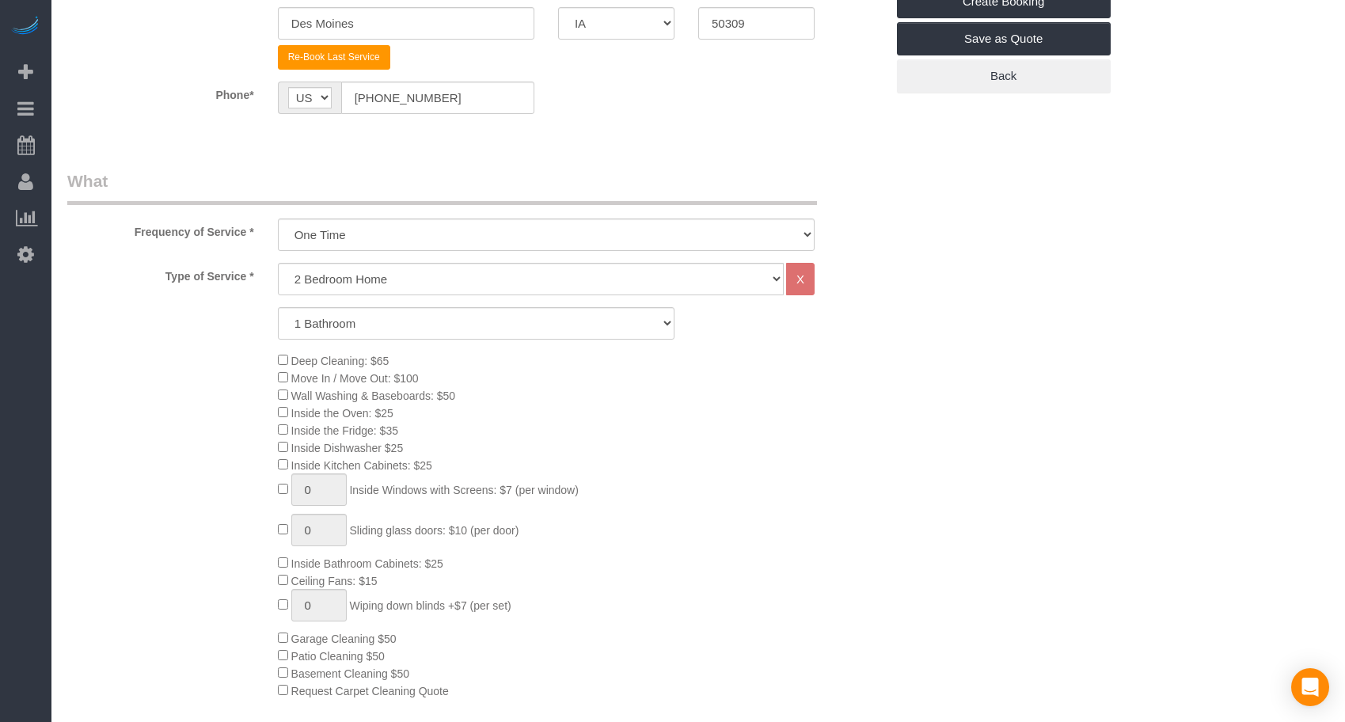
scroll to position [32, 0]
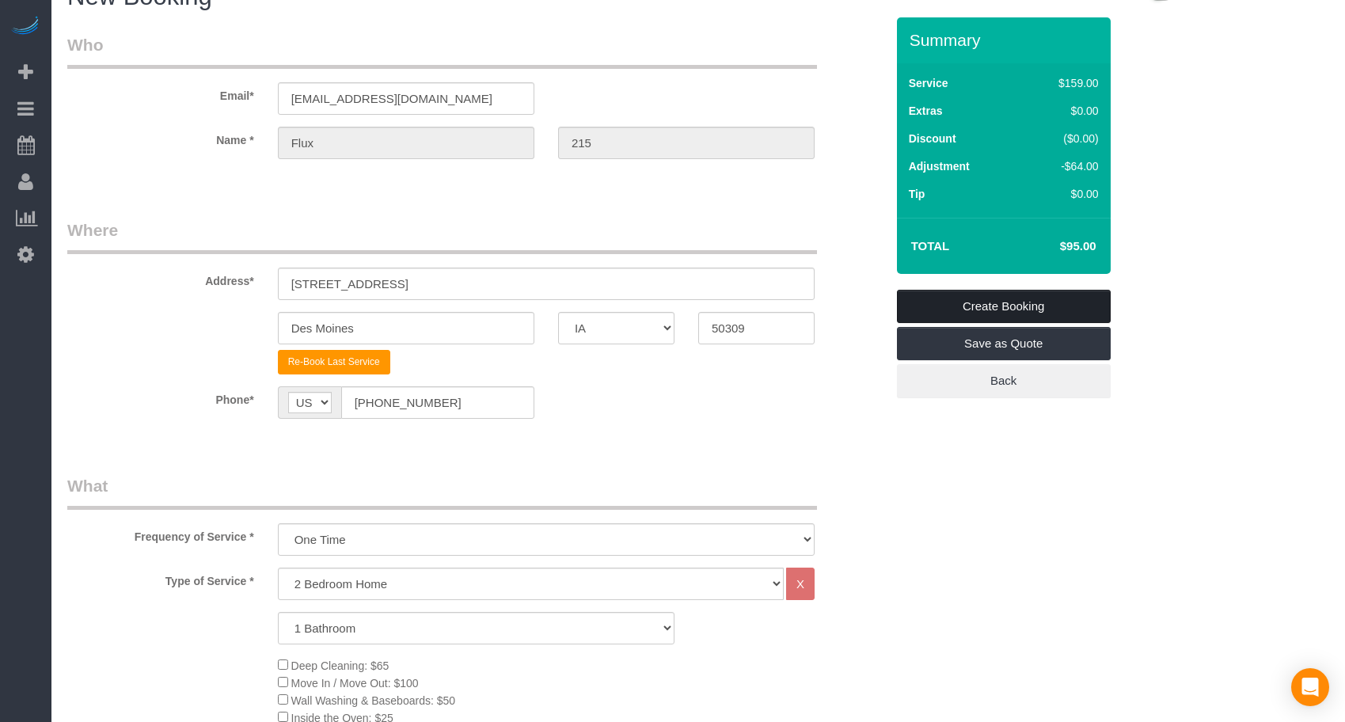
click at [974, 306] on link "Create Booking" at bounding box center [1004, 306] width 214 height 33
